Goal: Task Accomplishment & Management: Use online tool/utility

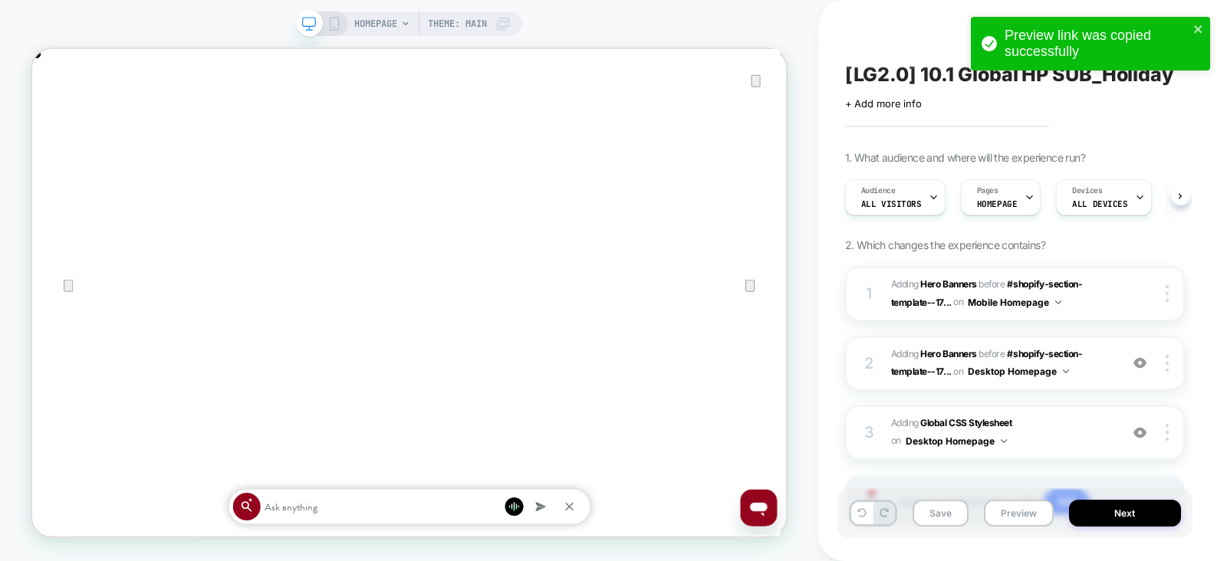
scroll to position [0, 1005]
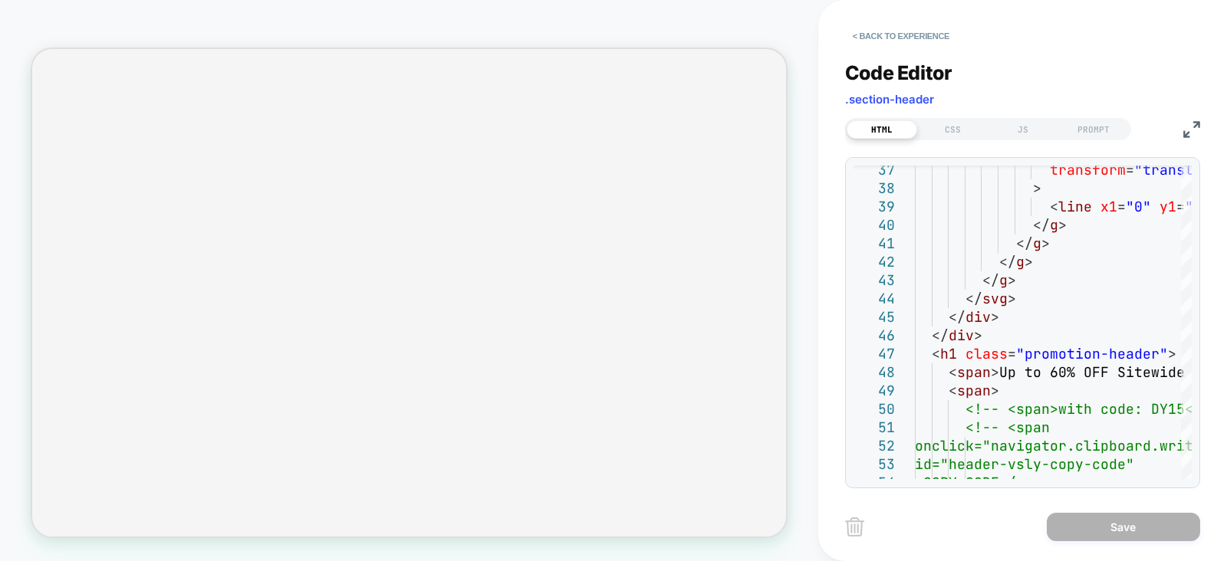
click at [1192, 127] on img at bounding box center [1191, 129] width 17 height 17
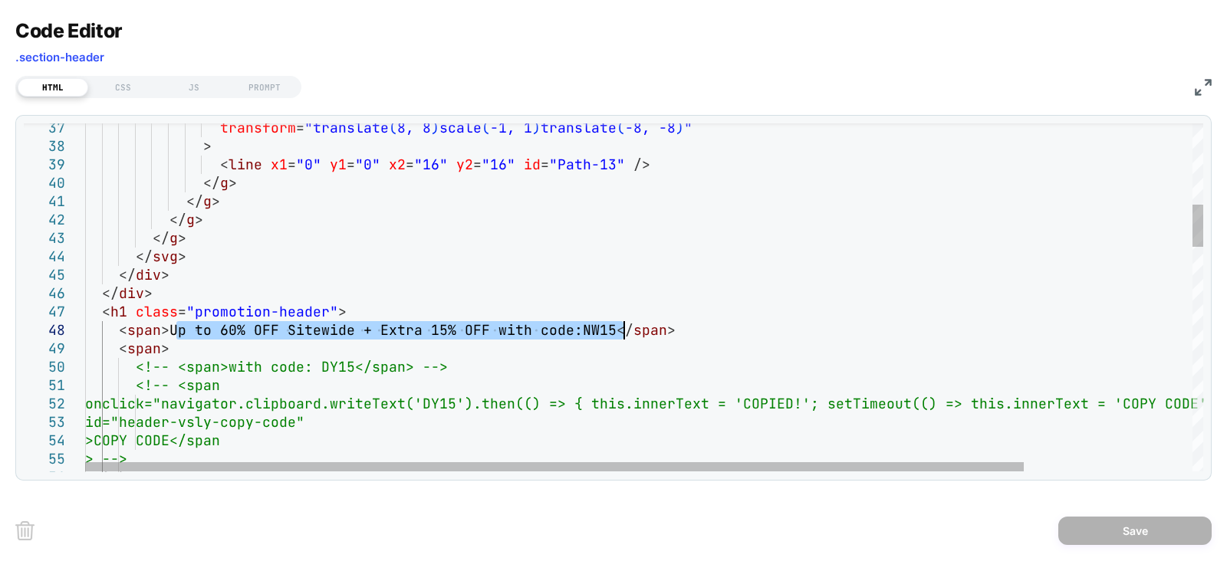
drag, startPoint x: 176, startPoint y: 330, endPoint x: 623, endPoint y: 327, distance: 447.0
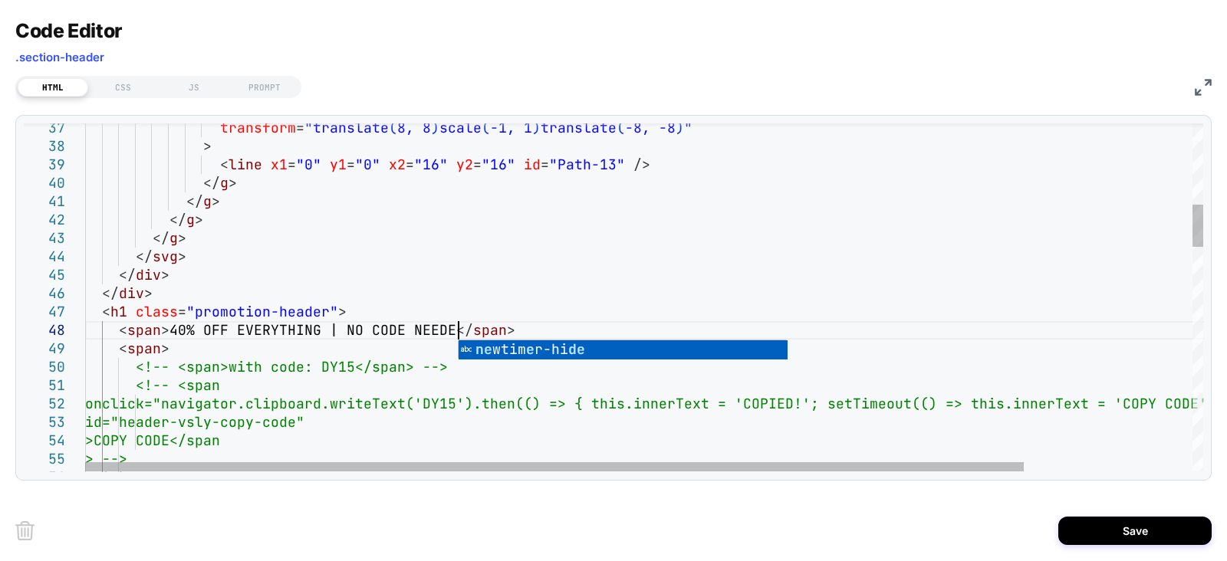
scroll to position [128, 380]
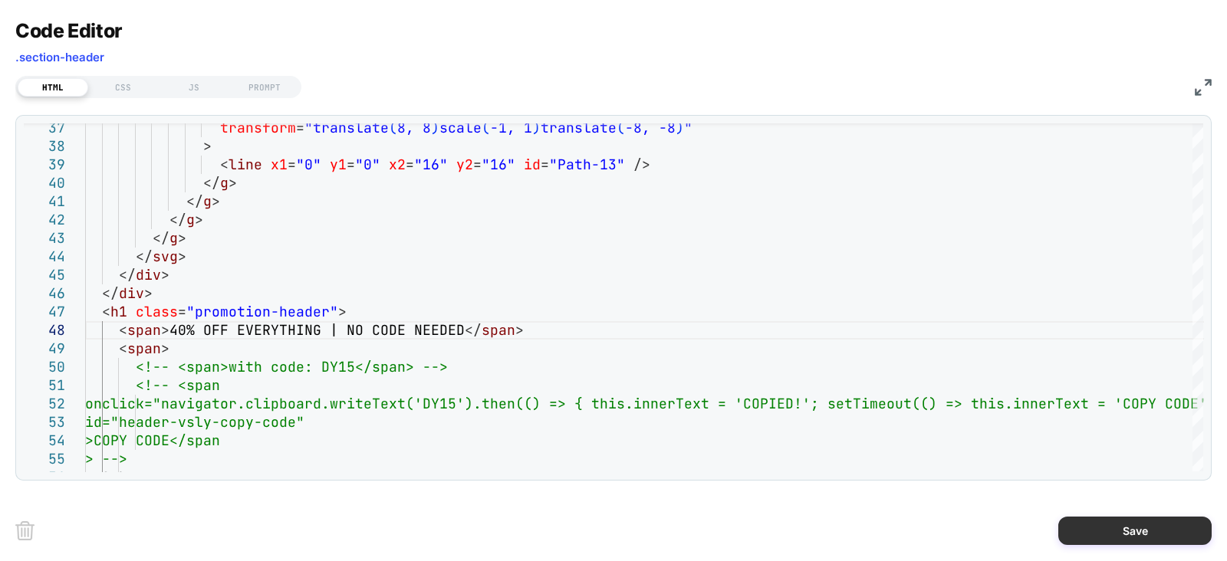
type textarea "**********"
click at [1130, 528] on button "Save" at bounding box center [1134, 531] width 153 height 28
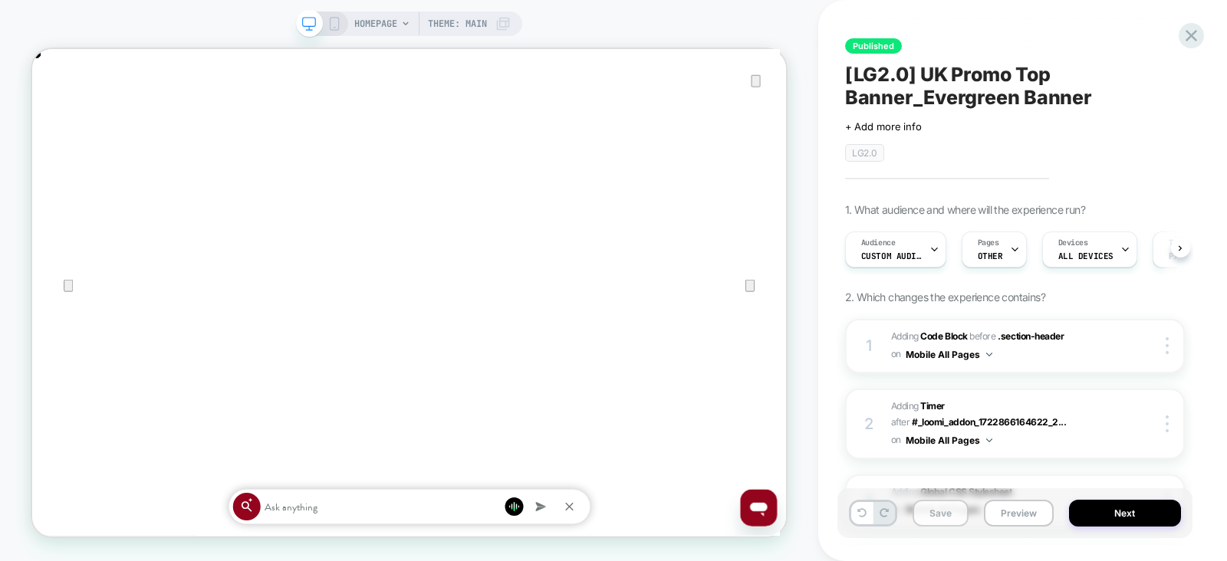
scroll to position [0, 0]
click at [949, 519] on button "Save" at bounding box center [940, 513] width 56 height 27
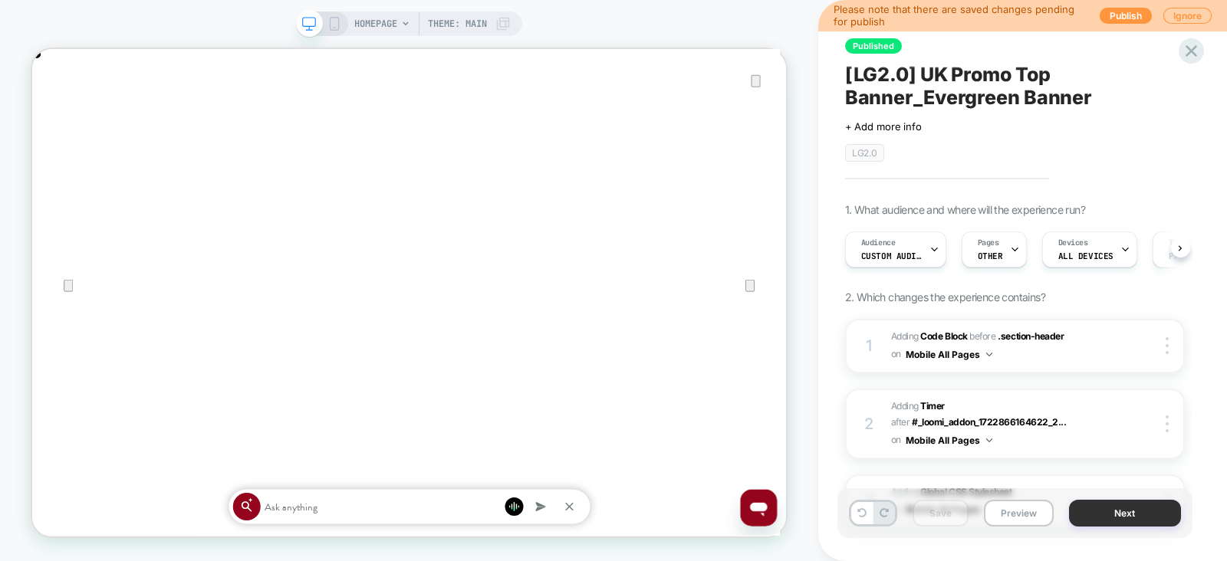
click at [1127, 504] on button "Next" at bounding box center [1125, 513] width 112 height 27
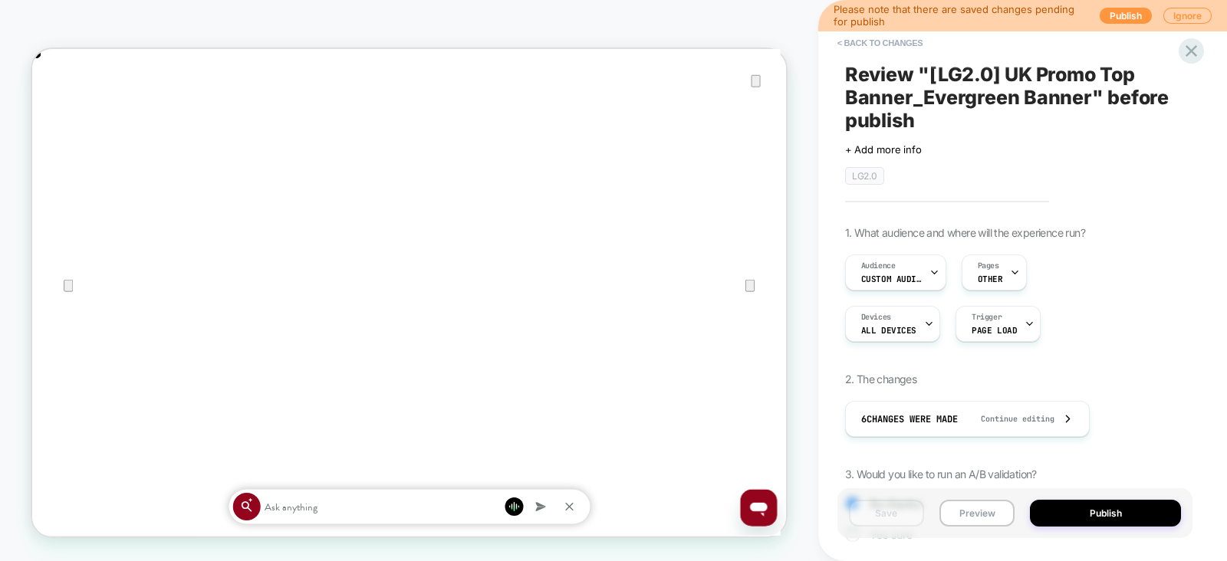
click at [1127, 504] on button "Publish" at bounding box center [1105, 513] width 151 height 27
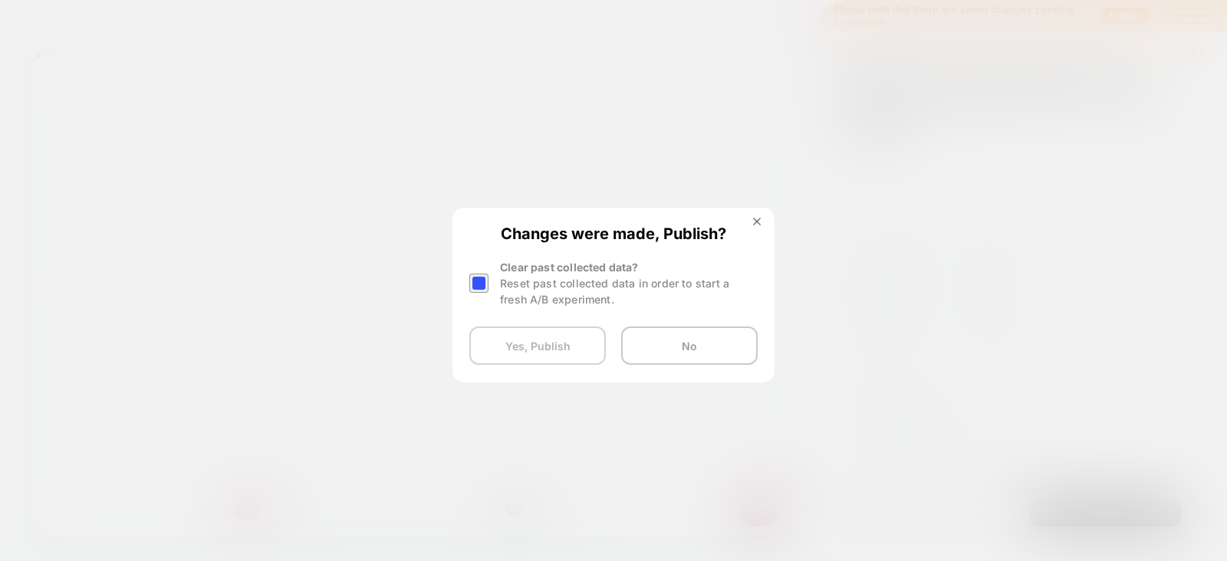
click at [529, 340] on button "Yes, Publish" at bounding box center [537, 346] width 136 height 38
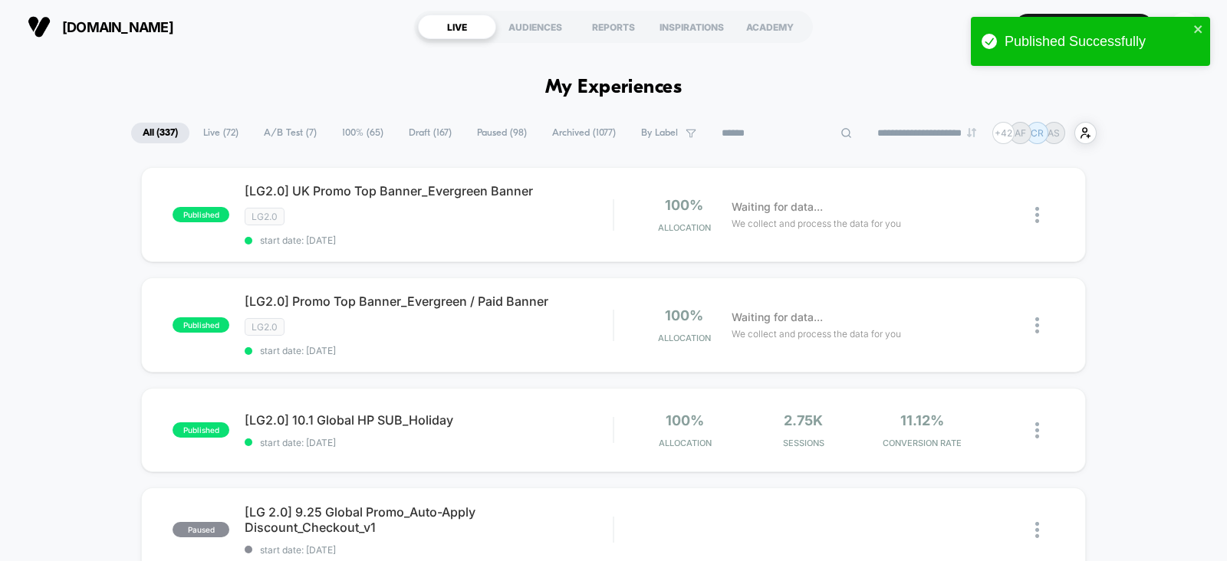
click at [763, 129] on input at bounding box center [786, 133] width 153 height 18
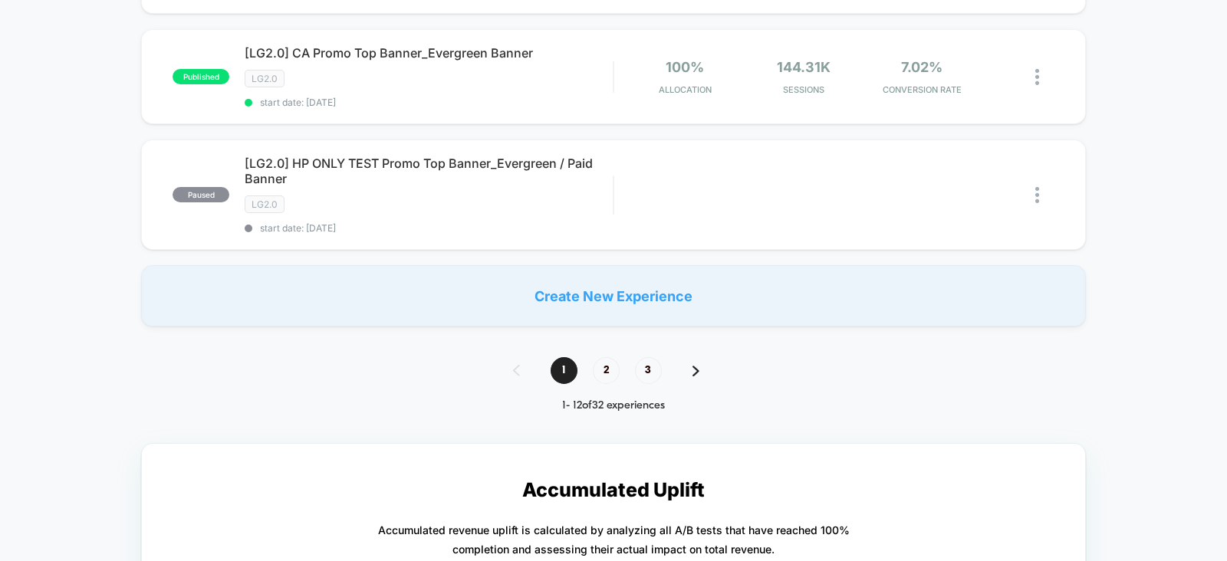
scroll to position [959, 0]
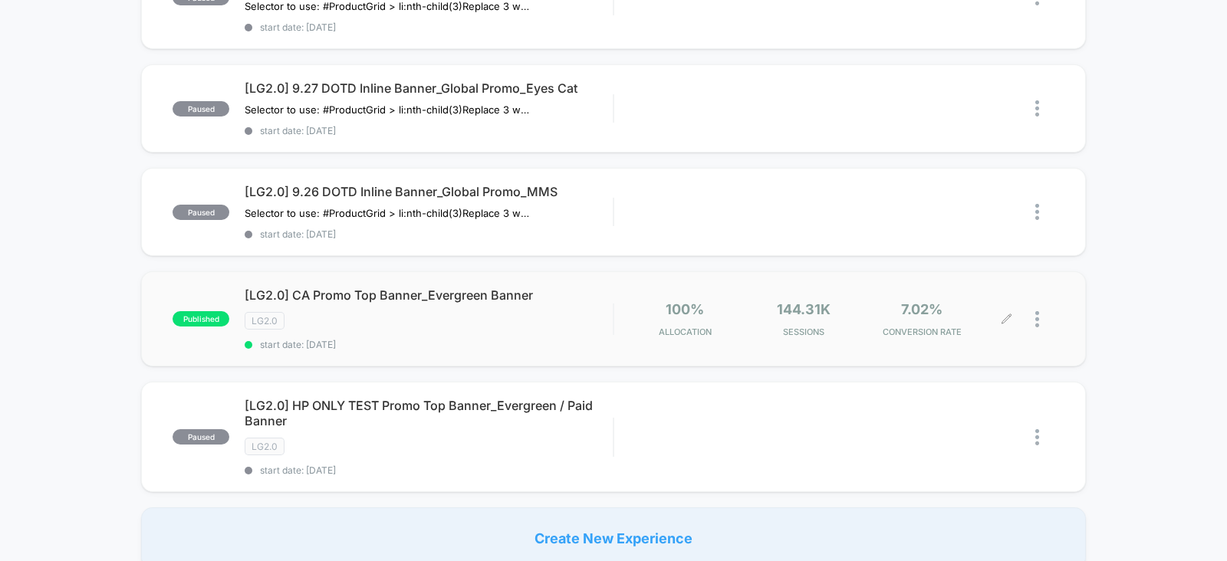
type input "*****"
click at [1008, 314] on icon at bounding box center [1006, 318] width 9 height 9
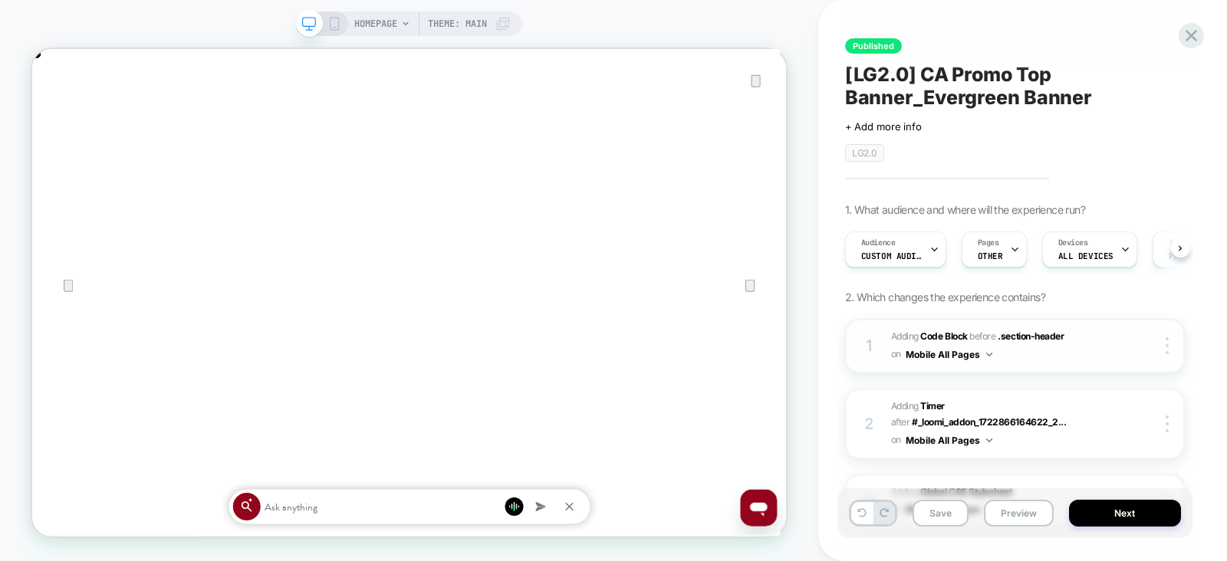
scroll to position [233, 0]
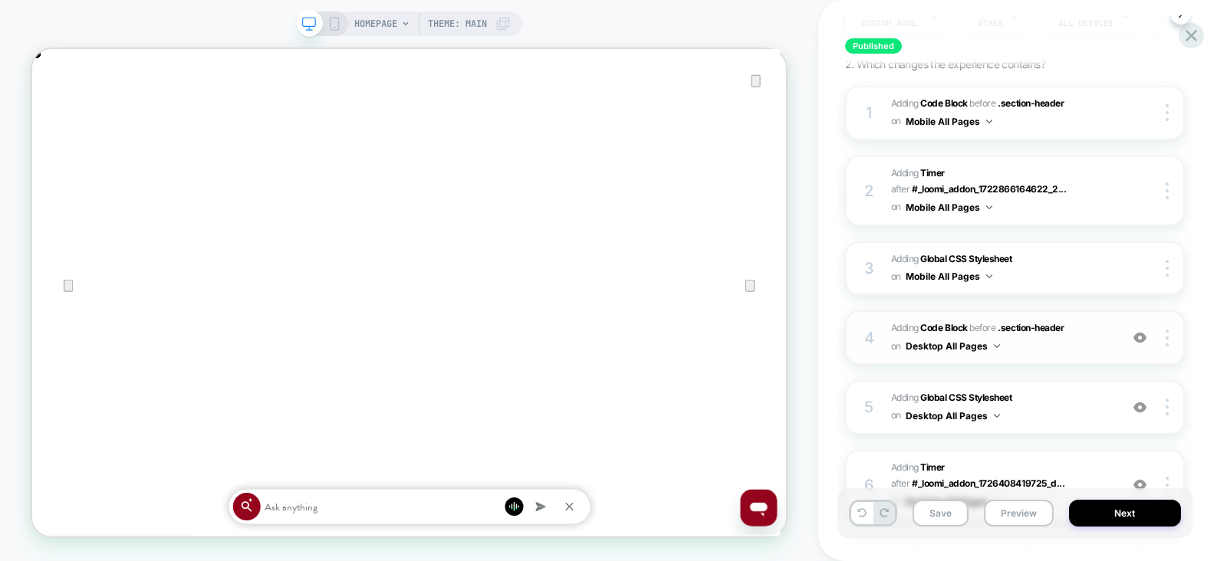
click at [1083, 340] on span "Adding Code Block BEFORE .section-header .section-header on Desktop All Pages" at bounding box center [1001, 338] width 221 height 36
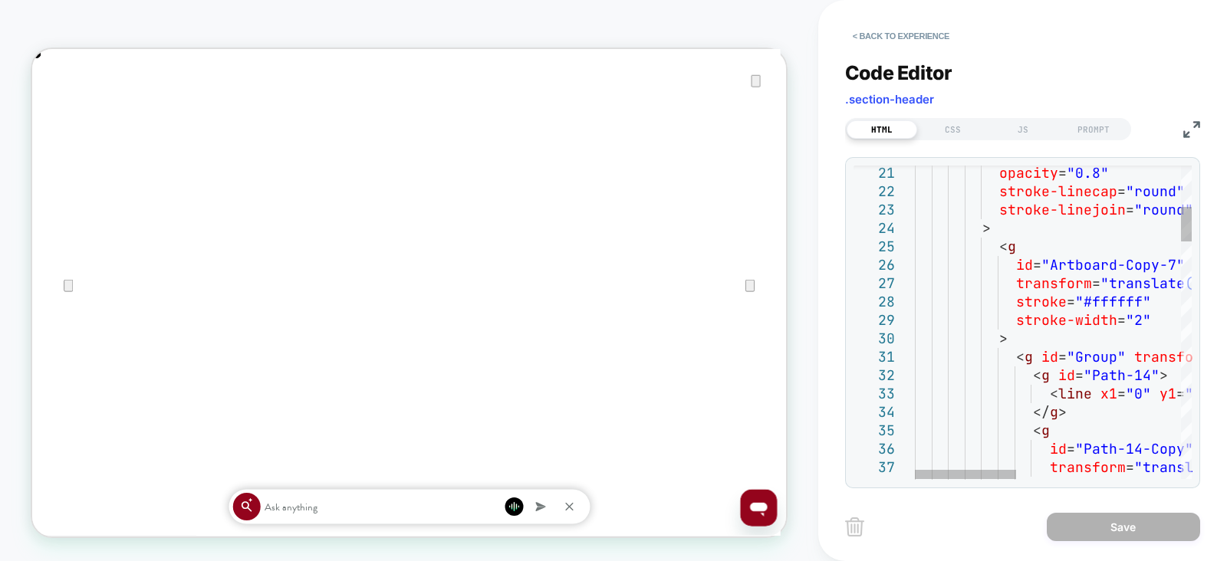
scroll to position [0, 2011]
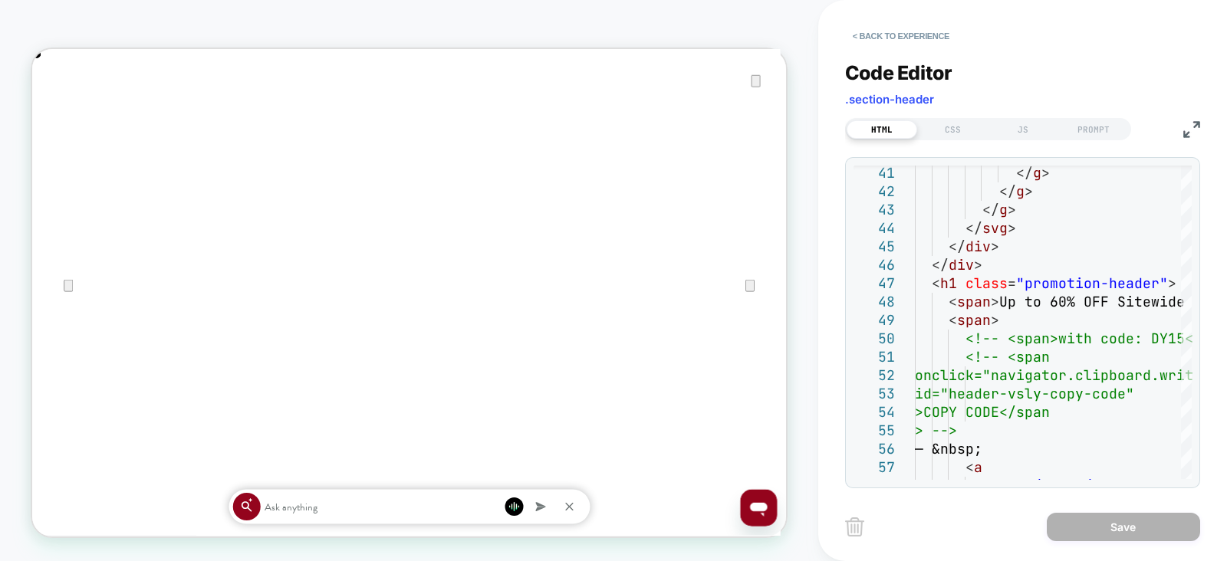
click at [1196, 130] on img at bounding box center [1191, 129] width 17 height 17
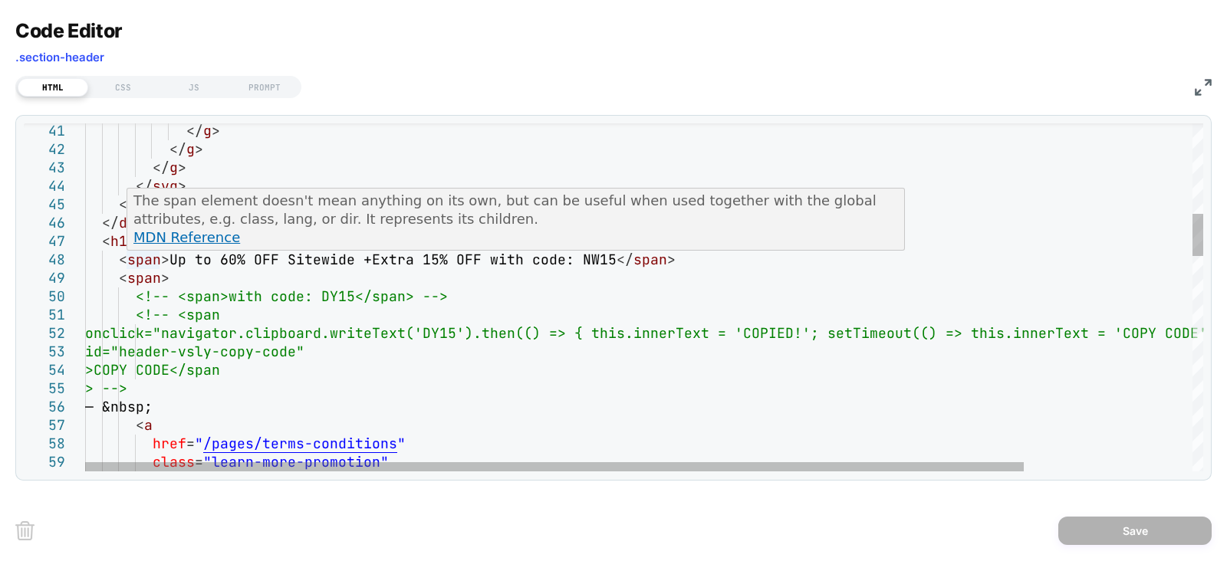
scroll to position [0, 0]
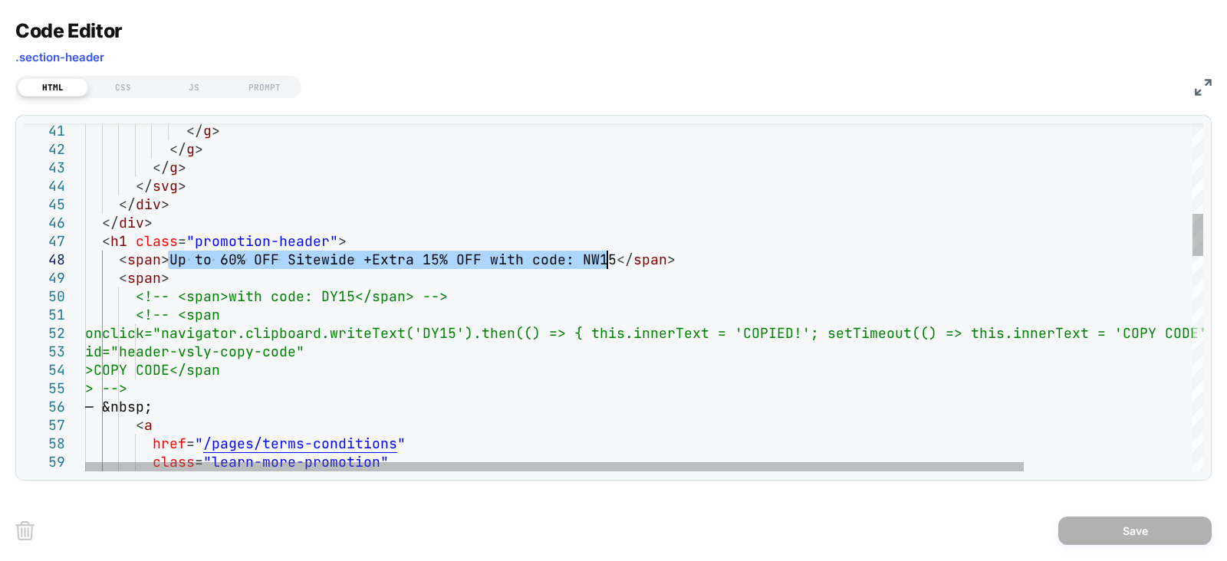
drag, startPoint x: 166, startPoint y: 261, endPoint x: 603, endPoint y: 255, distance: 436.3
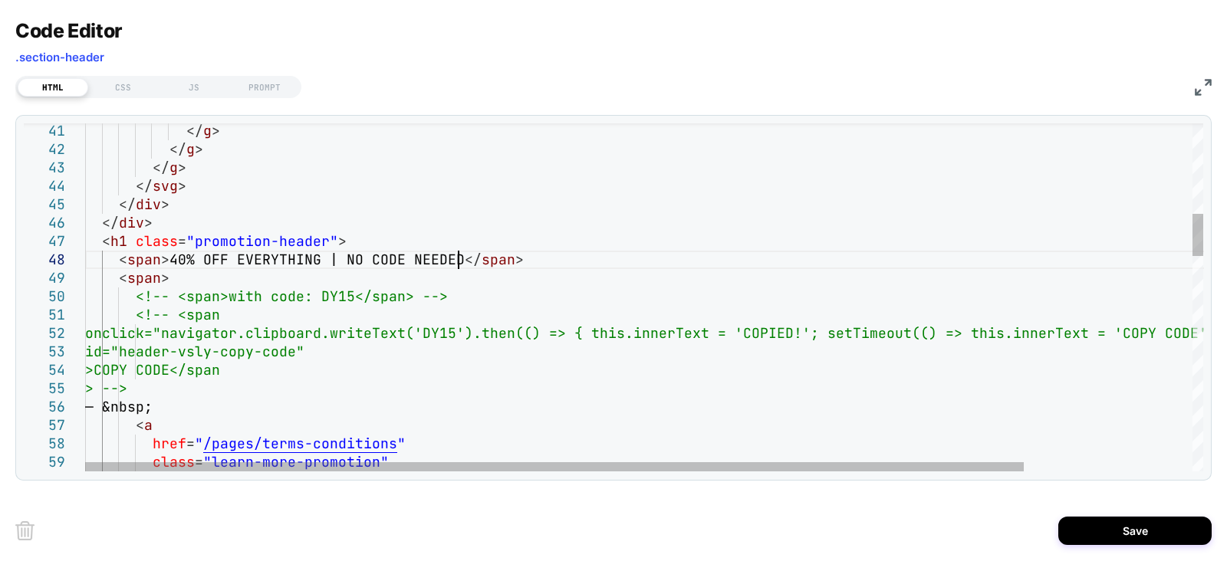
scroll to position [128, 371]
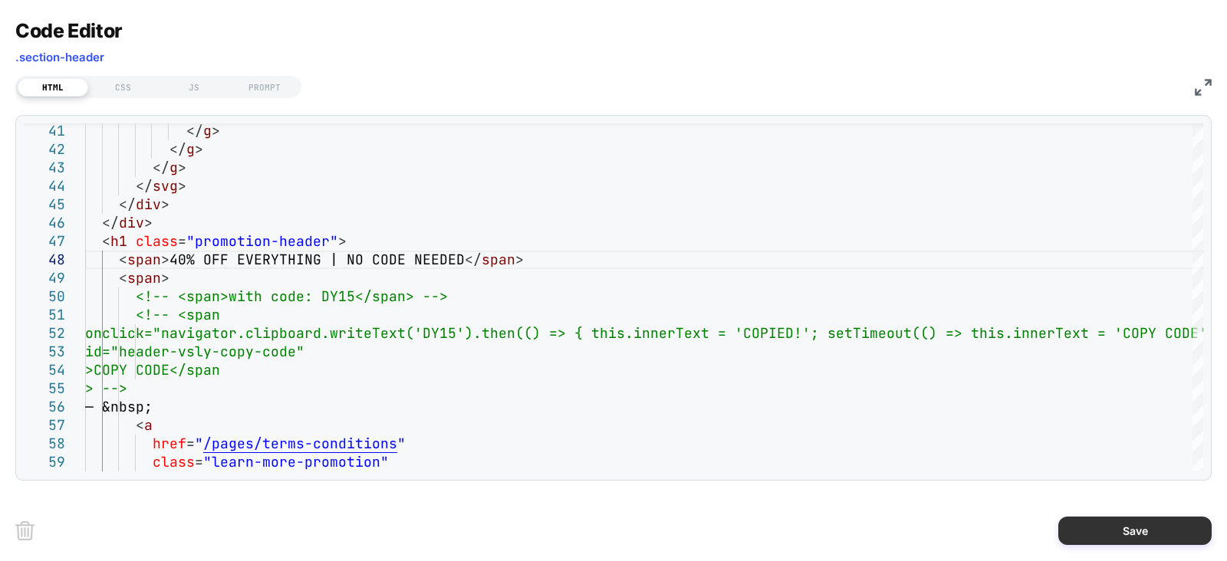
type textarea "**********"
click at [1106, 526] on button "Save" at bounding box center [1134, 531] width 153 height 28
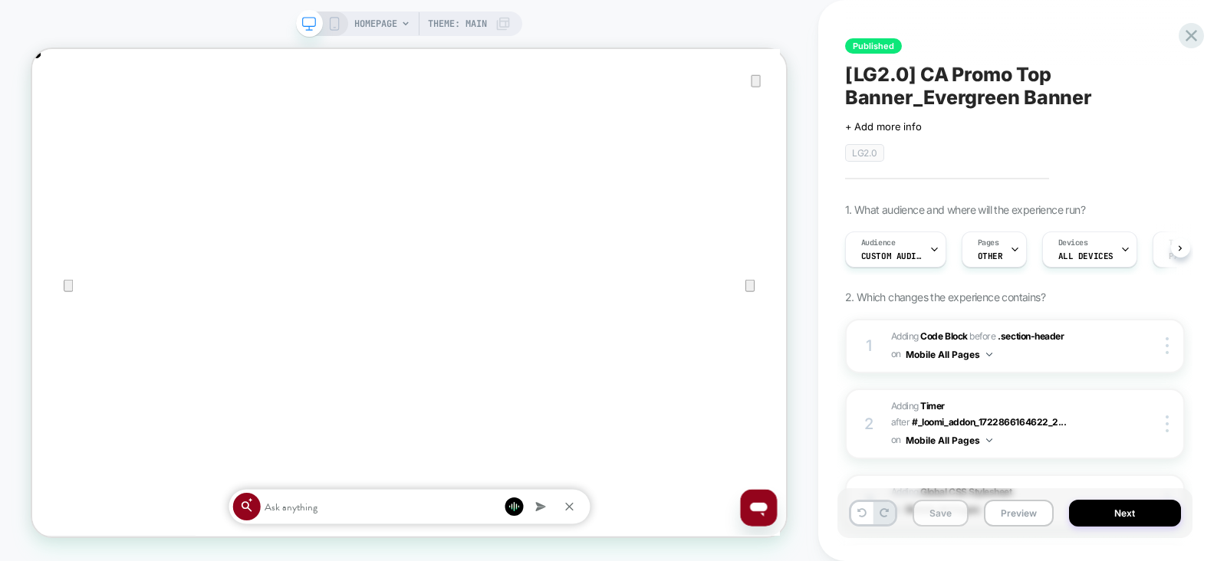
scroll to position [0, 0]
click at [935, 518] on button "Save" at bounding box center [940, 513] width 56 height 27
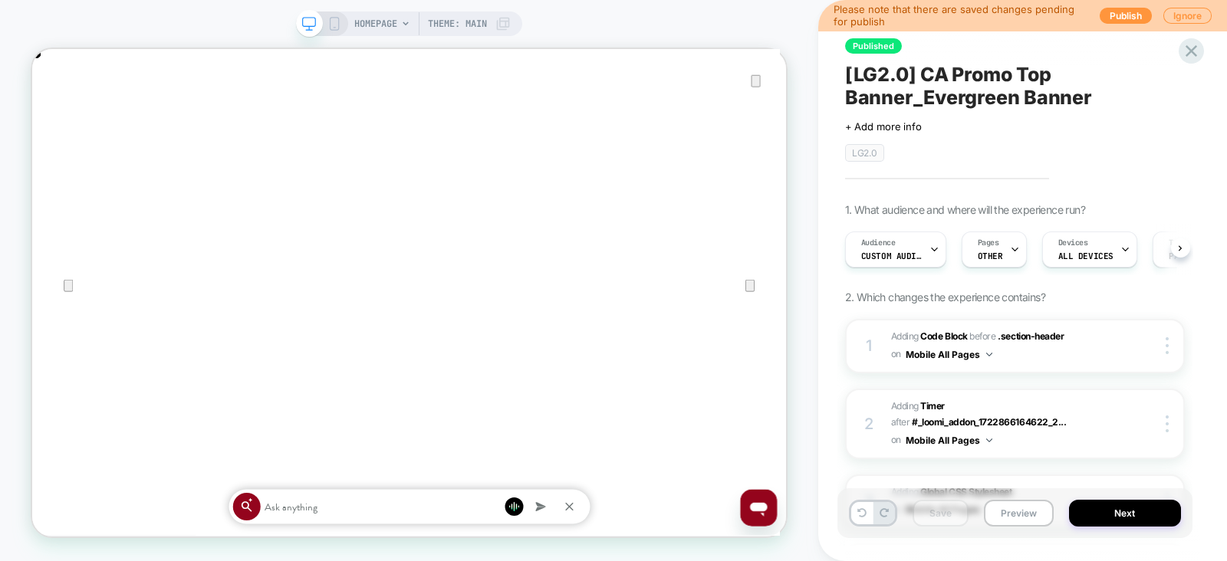
scroll to position [0, 1005]
click at [1015, 58] on div "your bag ( 1 )" at bounding box center [534, 96] width 1005 height 94
click at [57, 117] on icon "Close" at bounding box center [47, 126] width 18 height 18
click at [1125, 523] on button "Next" at bounding box center [1125, 513] width 112 height 27
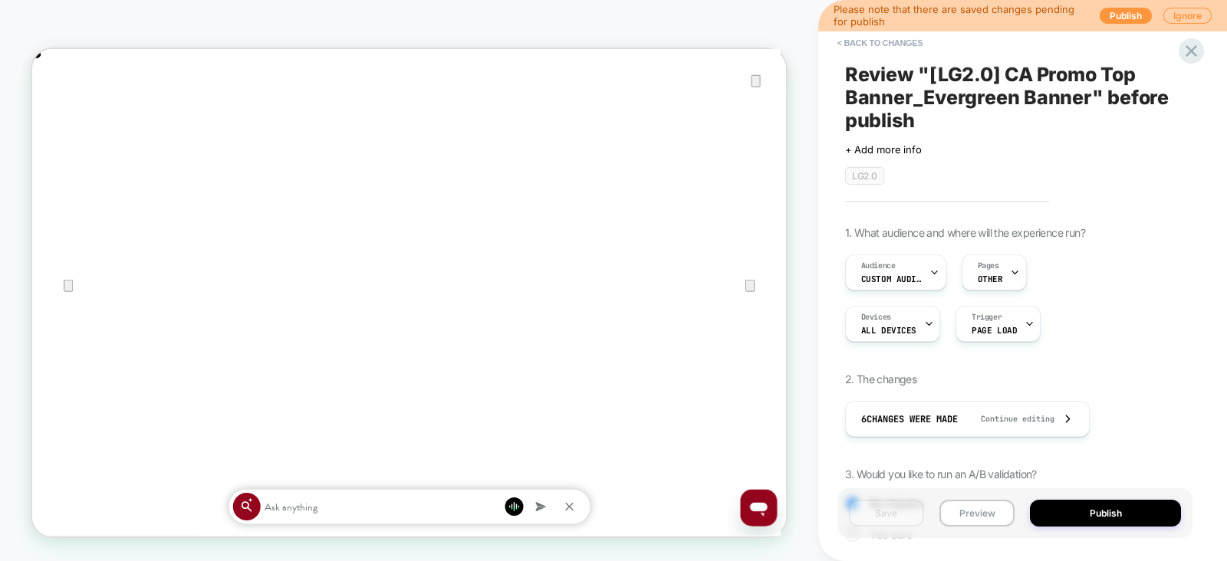
scroll to position [183, 0]
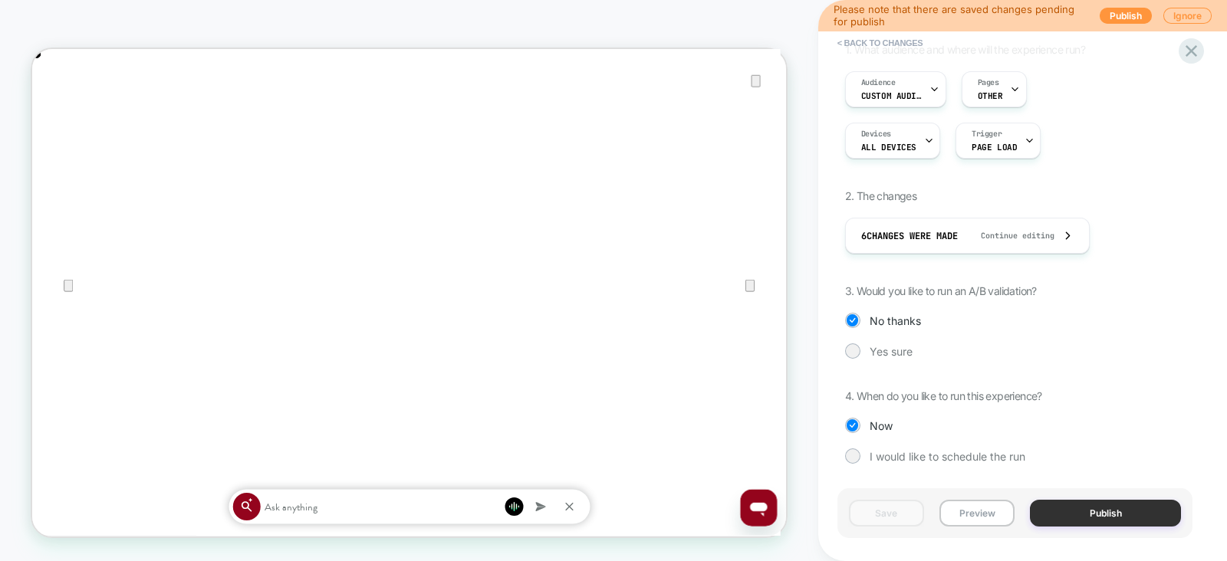
click at [1093, 515] on button "Publish" at bounding box center [1105, 513] width 151 height 27
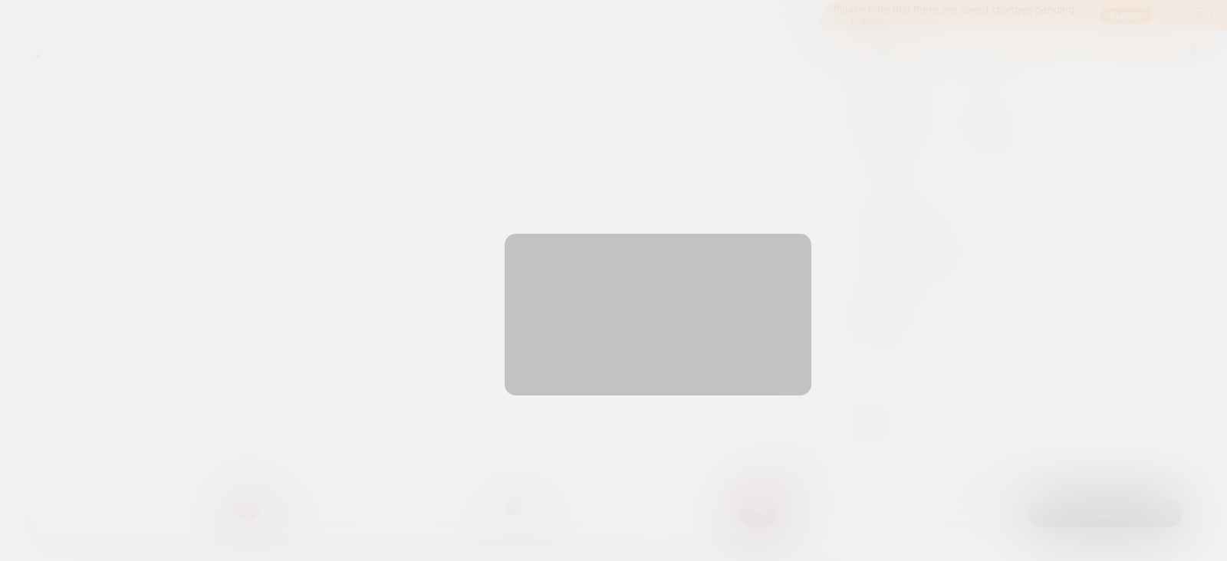
scroll to position [0, 2011]
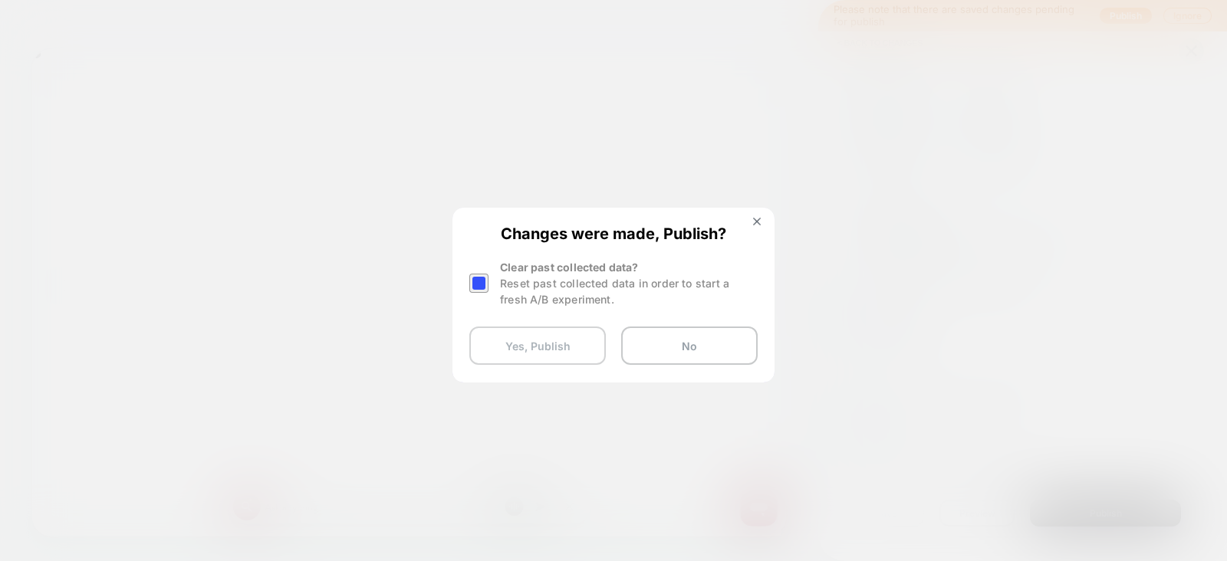
click at [515, 350] on button "Yes, Publish" at bounding box center [537, 346] width 136 height 38
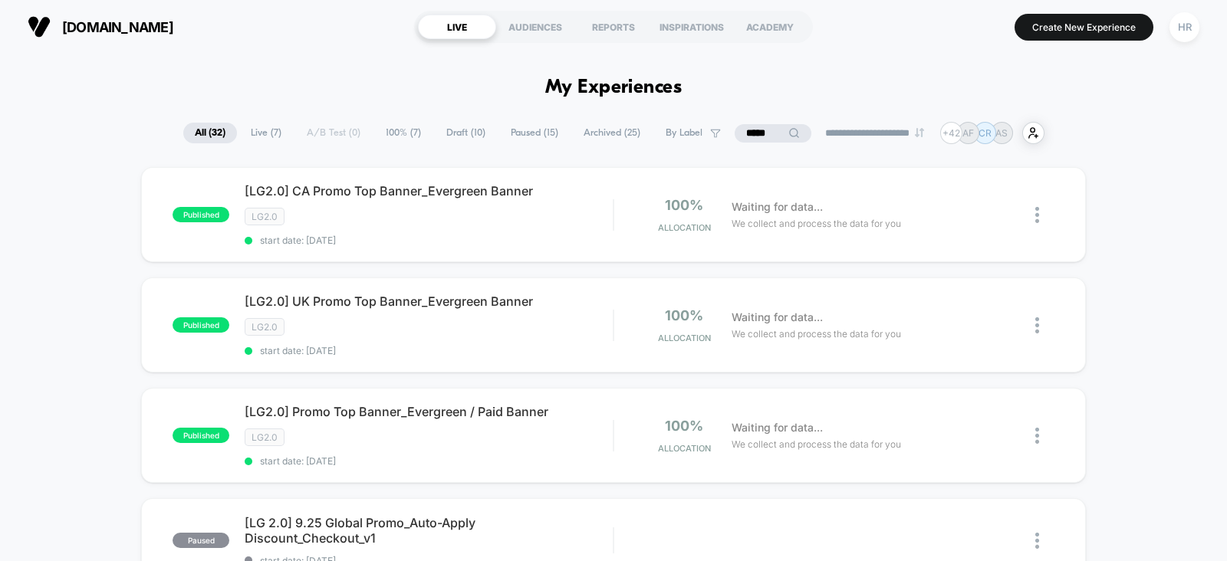
click at [765, 134] on input "*****" at bounding box center [773, 133] width 77 height 18
click at [765, 134] on input "*****" at bounding box center [772, 133] width 153 height 18
